Goal: Transaction & Acquisition: Obtain resource

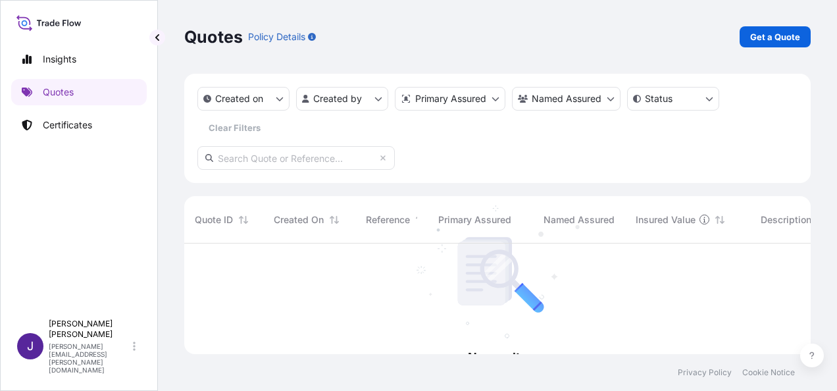
scroll to position [147, 616]
click at [787, 38] on p "Get a Quote" at bounding box center [775, 36] width 50 height 13
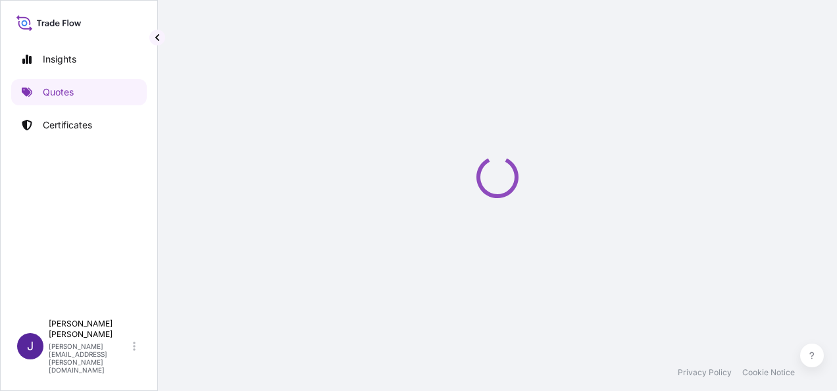
scroll to position [21, 0]
select select "Sea"
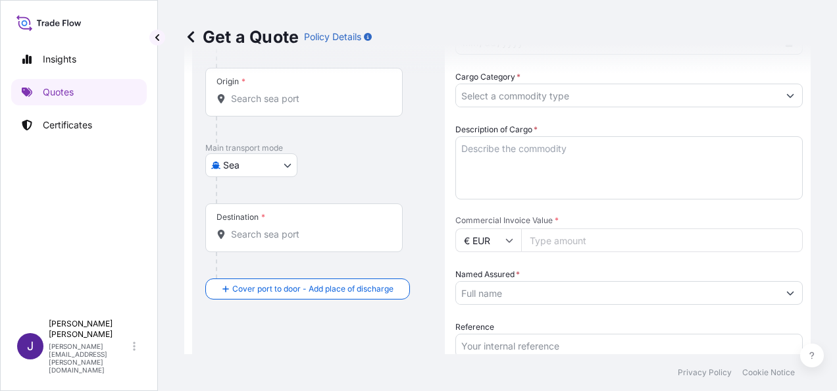
scroll to position [153, 0]
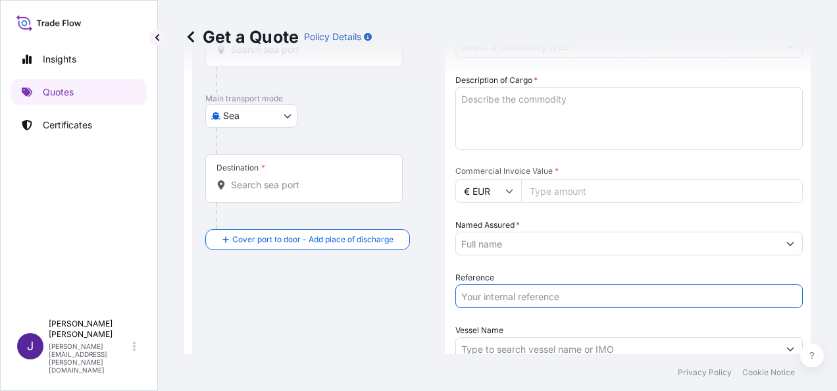
click at [522, 301] on input "Reference" at bounding box center [628, 296] width 347 height 24
type input "57189"
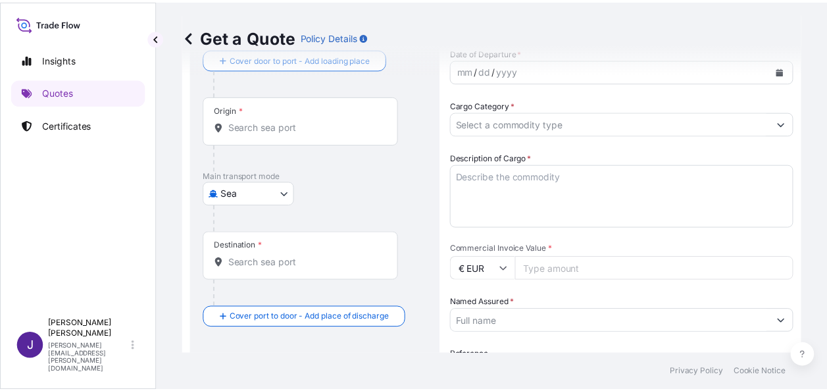
scroll to position [54, 0]
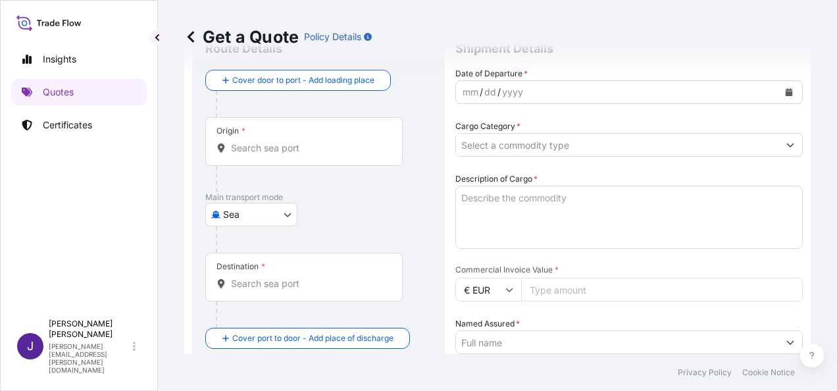
click at [521, 196] on textarea "Description of Cargo *" at bounding box center [628, 216] width 347 height 63
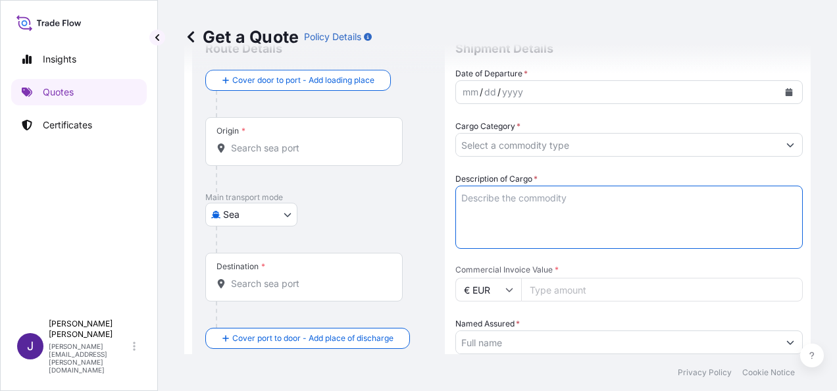
paste textarea "PRODUCTOS DE LIMPIEZA Y ASEO PERSONAL"
type textarea "PRODUCTOS DE LIMPIEZA Y ASEO PERSONAL"
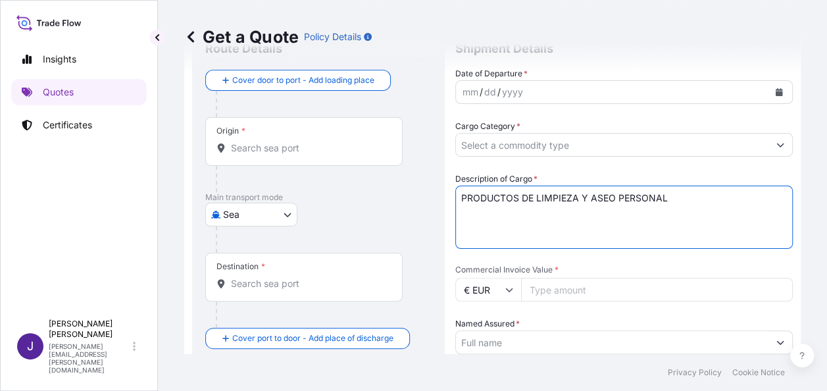
click at [783, 144] on form "Route Details Cover door to port - Add loading place Place of loading Road / In…" at bounding box center [492, 319] width 616 height 598
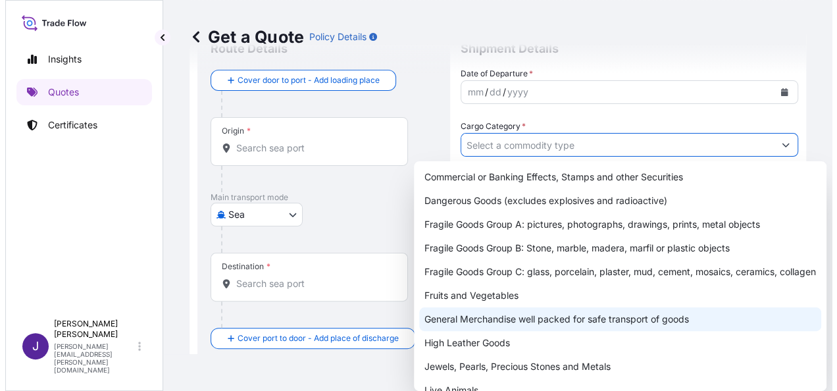
scroll to position [66, 0]
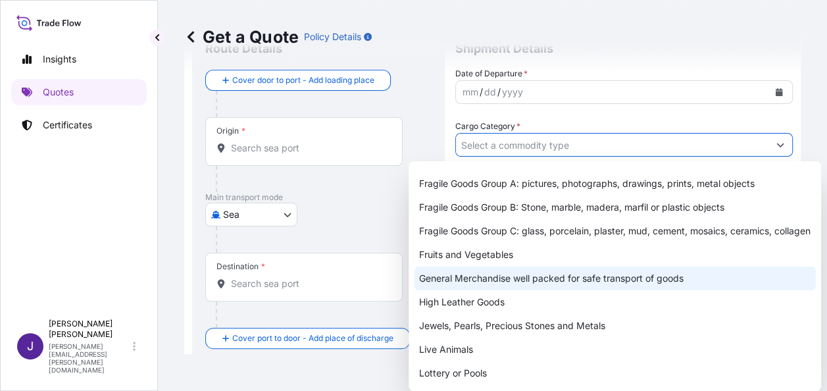
click at [510, 290] on div "General Merchandise well packed for safe transport of goods" at bounding box center [615, 278] width 402 height 24
type input "General Merchandise well packed for safe transport of goods"
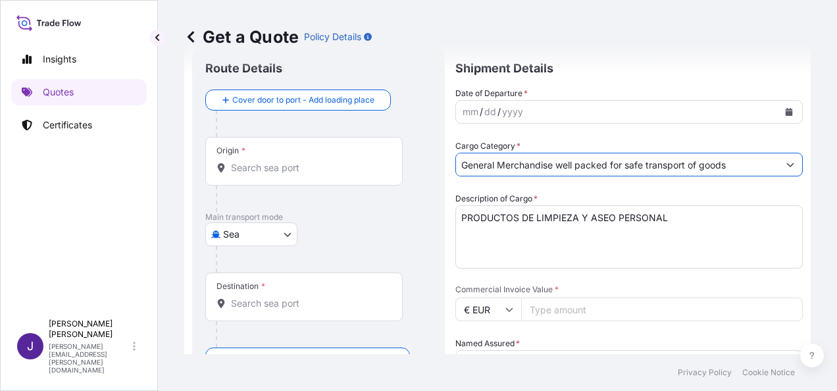
scroll to position [0, 0]
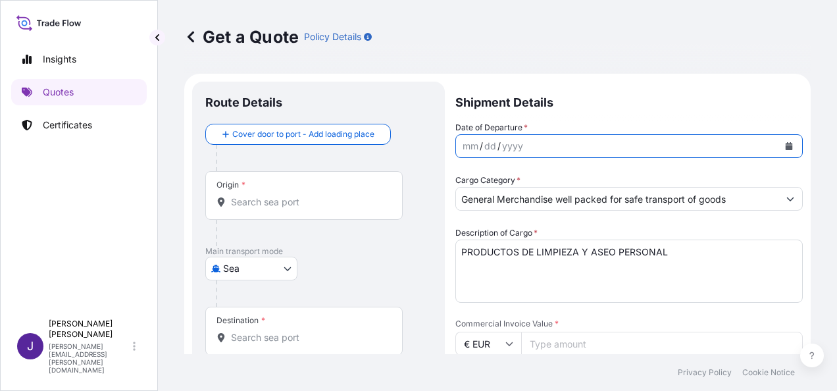
click at [785, 145] on icon "Calendar" at bounding box center [788, 146] width 7 height 8
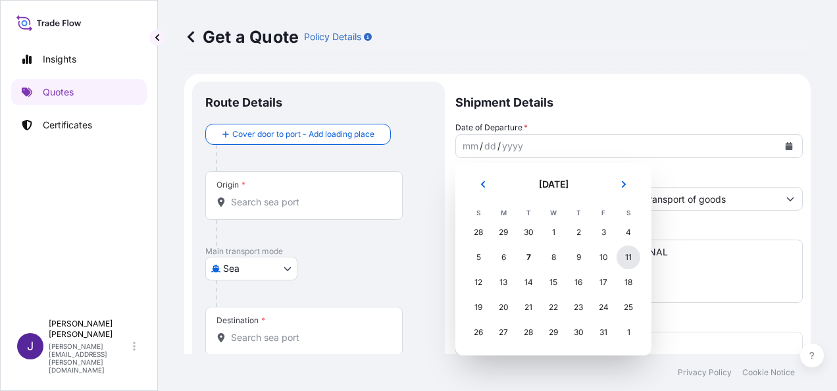
click at [630, 258] on div "11" at bounding box center [628, 257] width 24 height 24
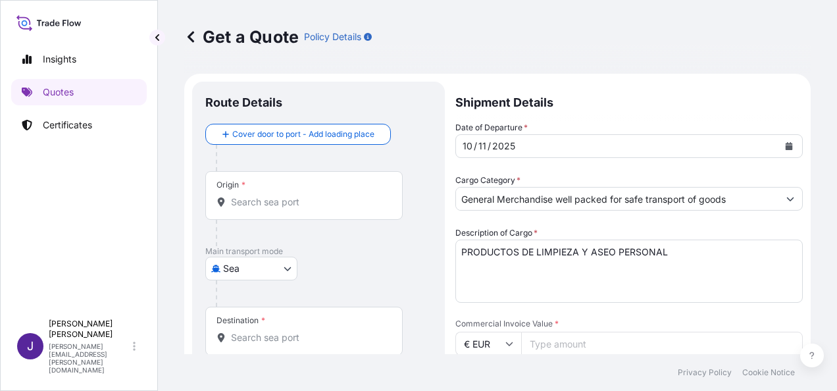
click at [301, 210] on div "Origin *" at bounding box center [303, 195] width 197 height 49
click at [301, 208] on input "Origin *" at bounding box center [308, 201] width 155 height 13
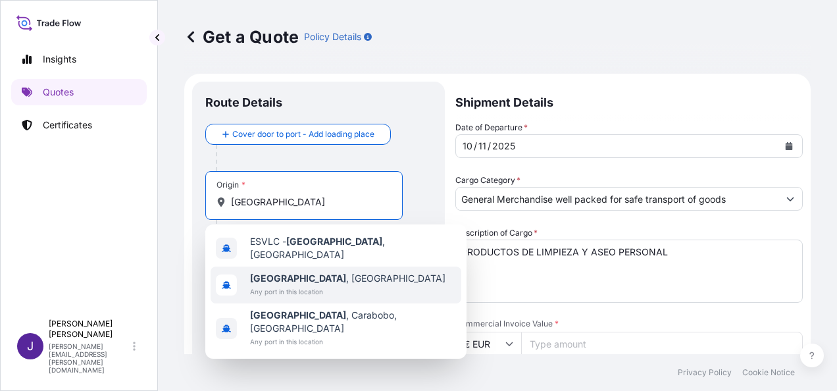
click at [290, 276] on span "[GEOGRAPHIC_DATA] , [GEOGRAPHIC_DATA]" at bounding box center [347, 278] width 195 height 13
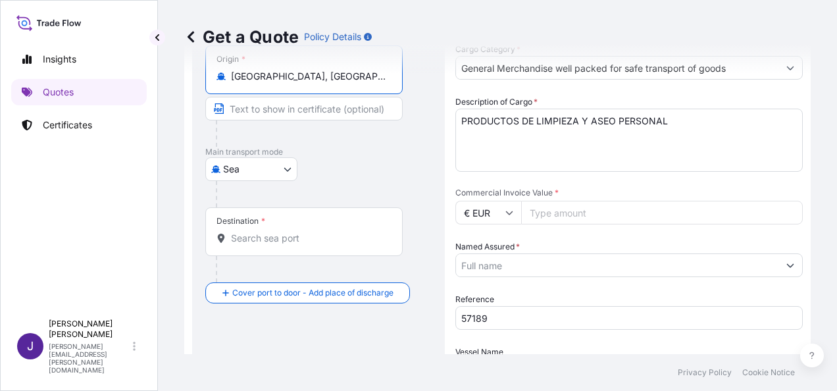
scroll to position [132, 0]
type input "[GEOGRAPHIC_DATA], [GEOGRAPHIC_DATA]"
click at [282, 242] on input "Destination *" at bounding box center [308, 237] width 155 height 13
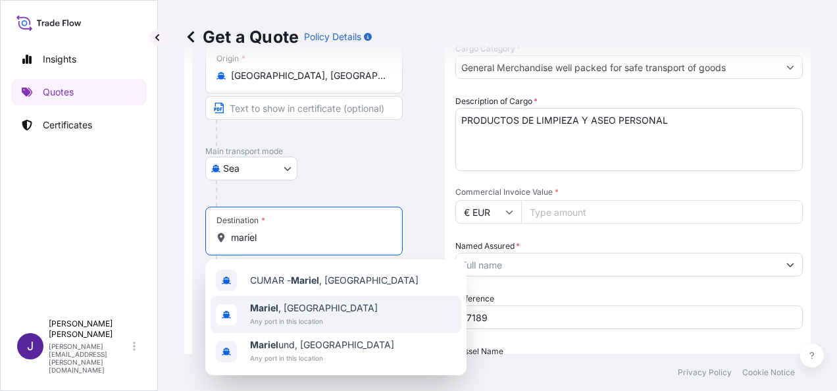
click at [280, 320] on span "Any port in this location" at bounding box center [314, 320] width 128 height 13
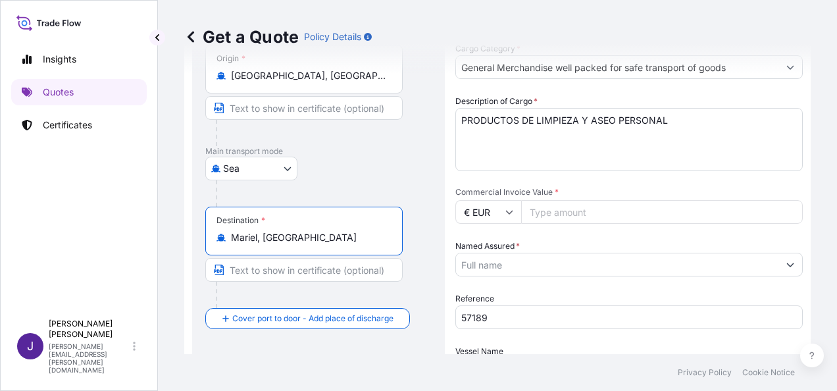
type input "Mariel, [GEOGRAPHIC_DATA]"
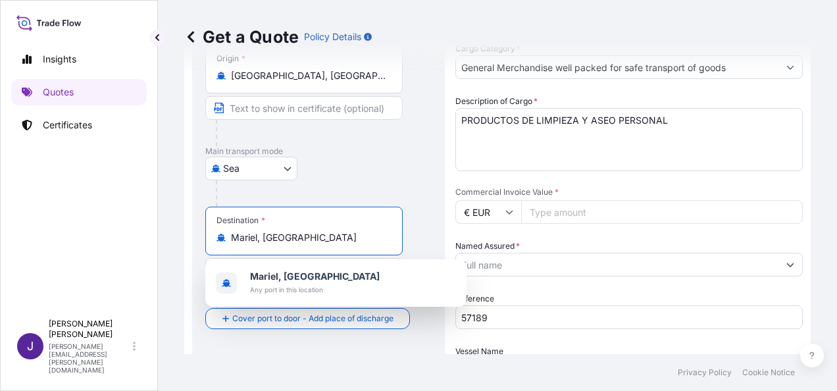
click at [538, 206] on input "Commercial Invoice Value *" at bounding box center [661, 212] width 281 height 24
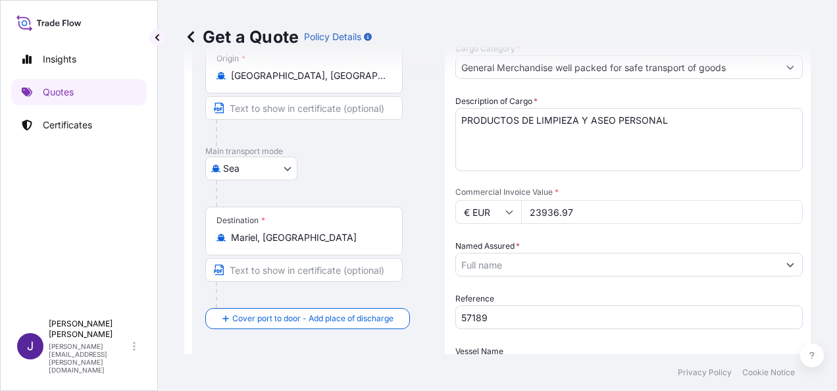
type input "23936.97"
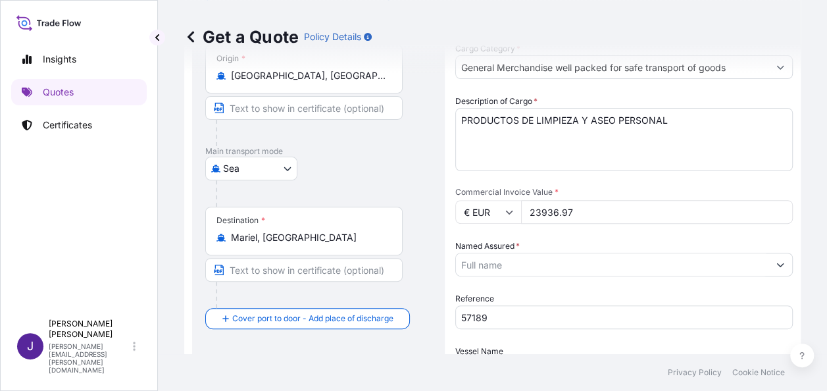
click at [554, 262] on input "Named Assured *" at bounding box center [612, 265] width 312 height 24
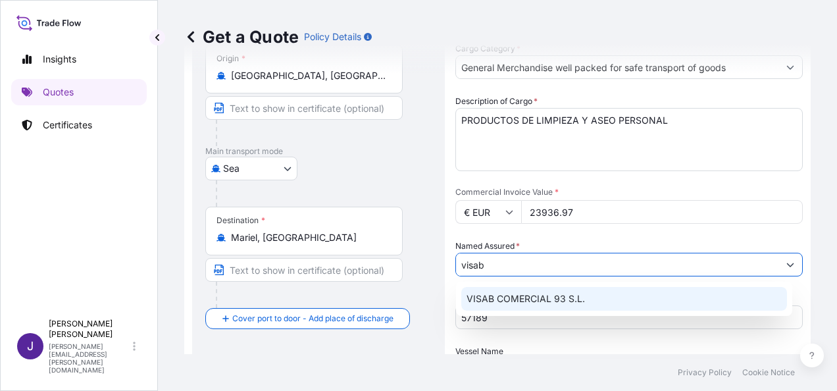
click at [563, 292] on span "VISAB COMERCIAL 93 S.L." at bounding box center [525, 298] width 118 height 13
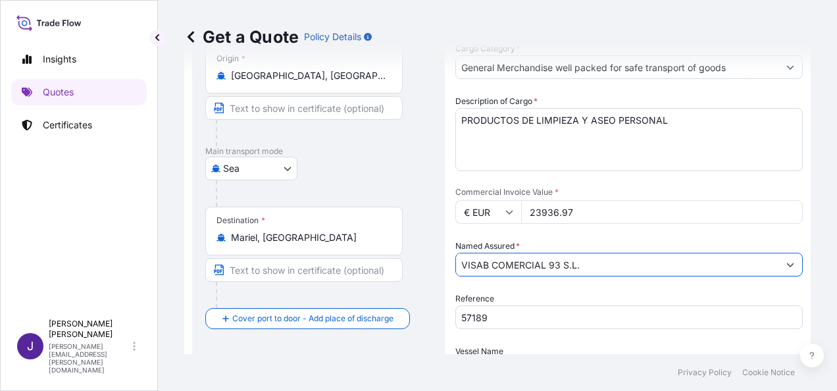
type input "VISAB COMERCIAL 93 S.L."
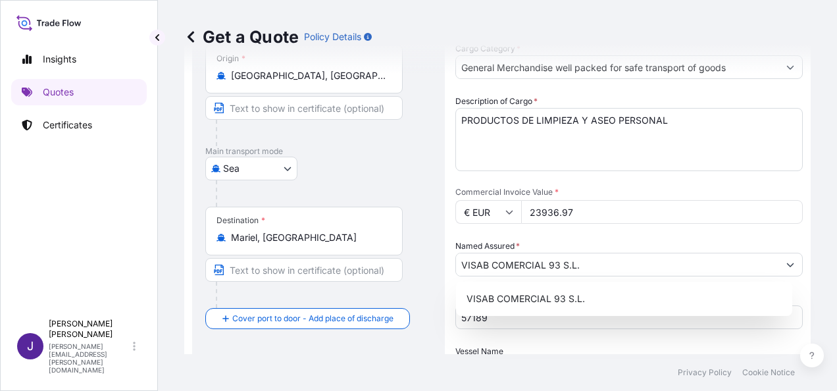
click at [426, 205] on div at bounding box center [324, 193] width 216 height 26
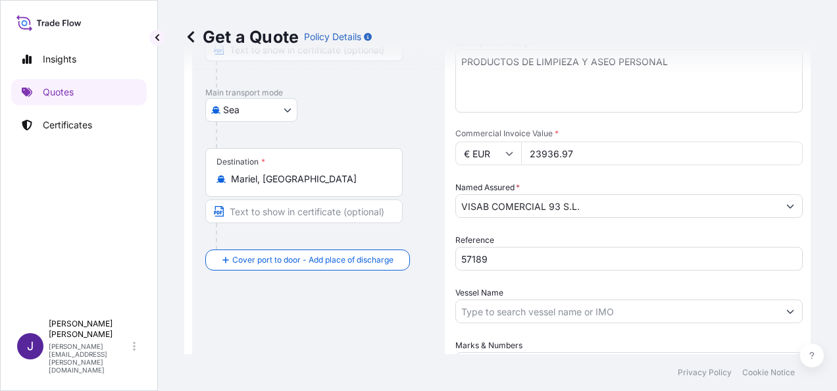
scroll to position [263, 0]
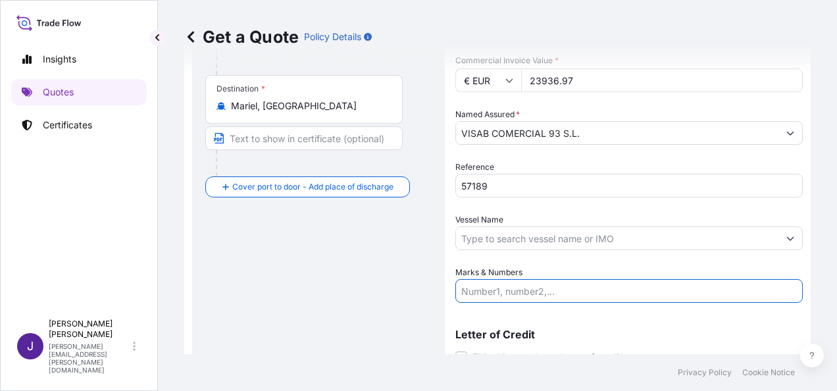
click at [481, 284] on input "Marks & Numbers" at bounding box center [628, 291] width 347 height 24
paste input "FCL CONTAINER ECMU2696298 – M1898629 – 1662 PACKAGES – 16.302 KGS"
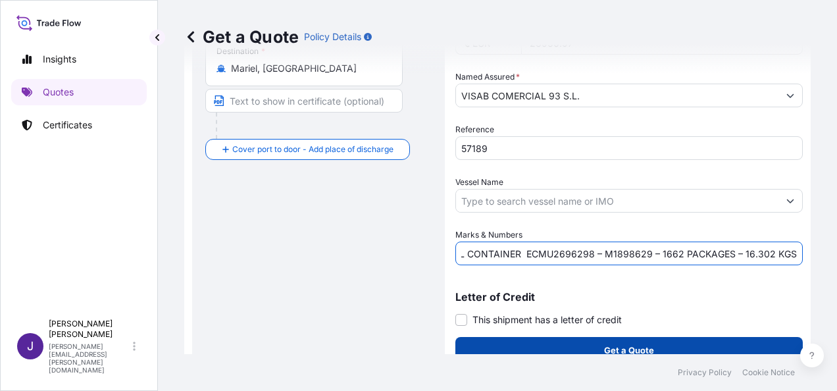
scroll to position [317, 0]
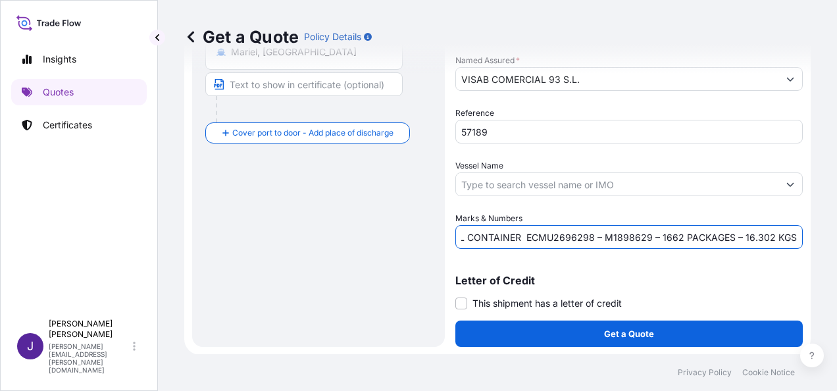
type input "FCL CONTAINER ECMU2696298 – M1898629 – 1662 PACKAGES – 16.302 KGS"
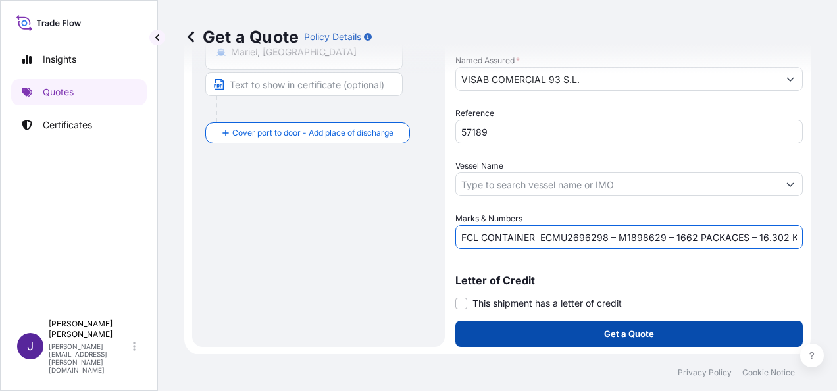
click at [641, 334] on p "Get a Quote" at bounding box center [629, 333] width 50 height 13
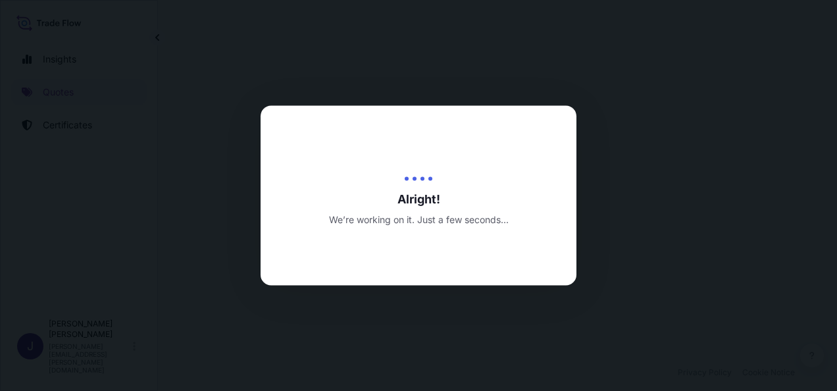
select select "Sea"
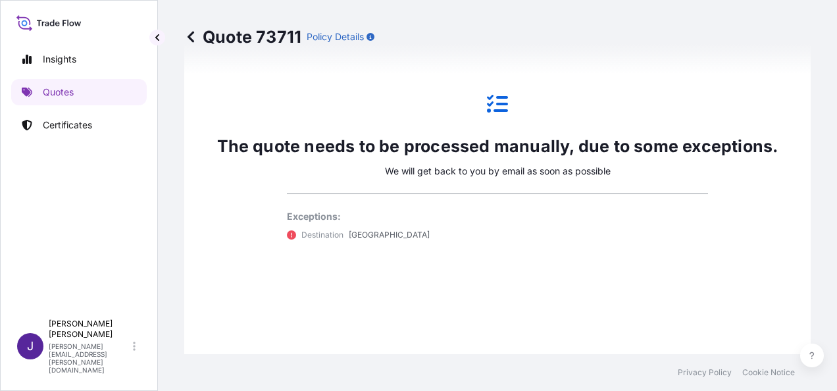
scroll to position [947, 0]
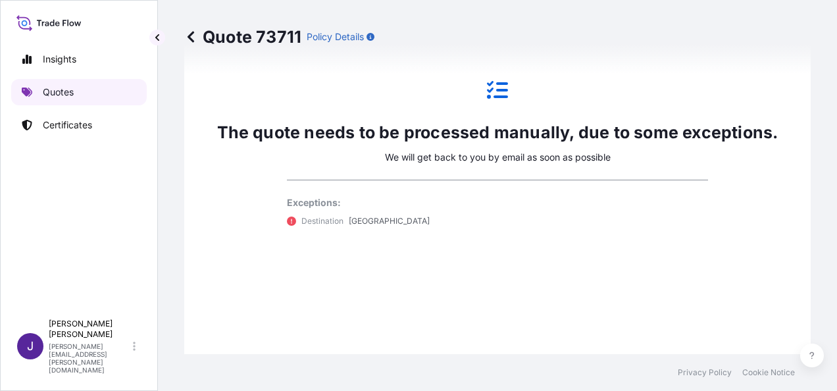
click at [61, 91] on p "Quotes" at bounding box center [58, 91] width 31 height 13
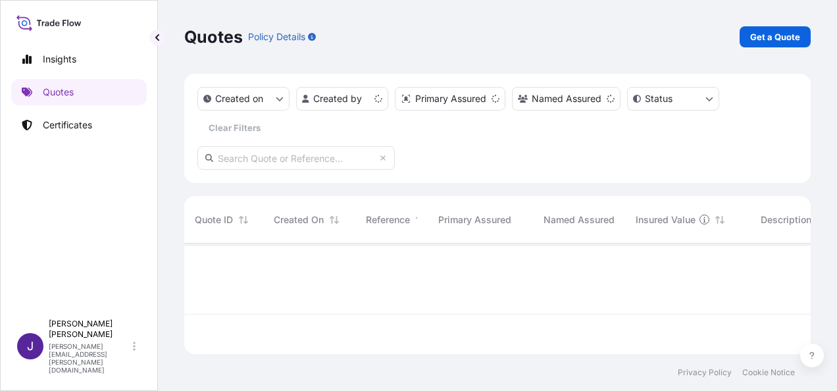
scroll to position [108, 616]
